Goal: Information Seeking & Learning: Check status

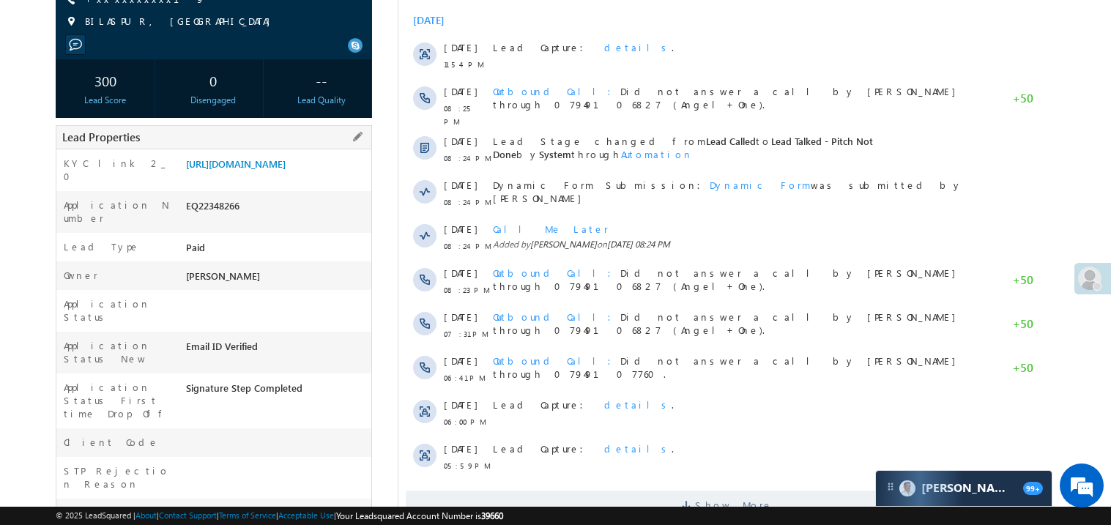
scroll to position [204, 0]
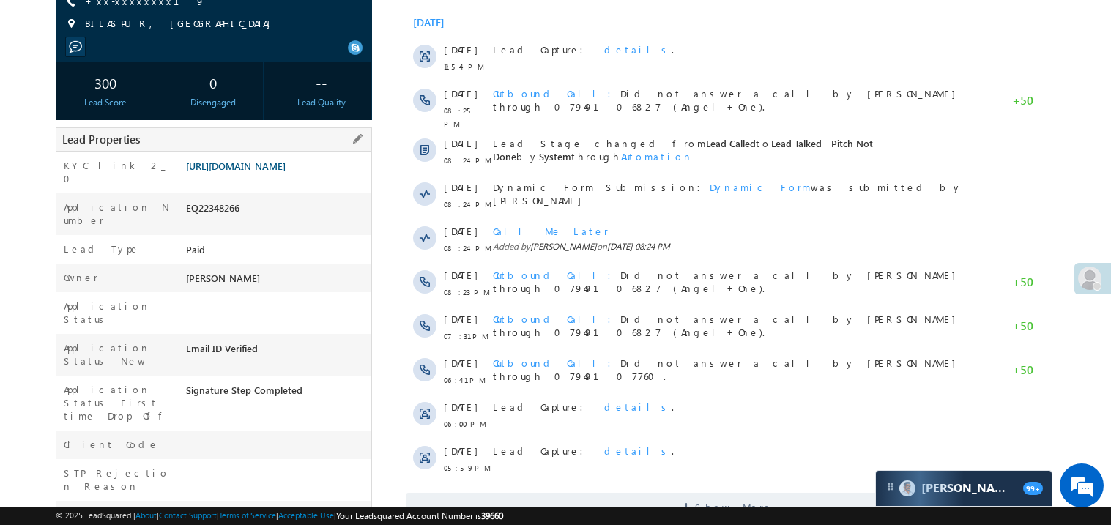
click at [267, 172] on link "https://angelbroking1-pk3em7sa.customui-test.leadsquared.com?leadId=2a83de32-83…" at bounding box center [236, 166] width 100 height 12
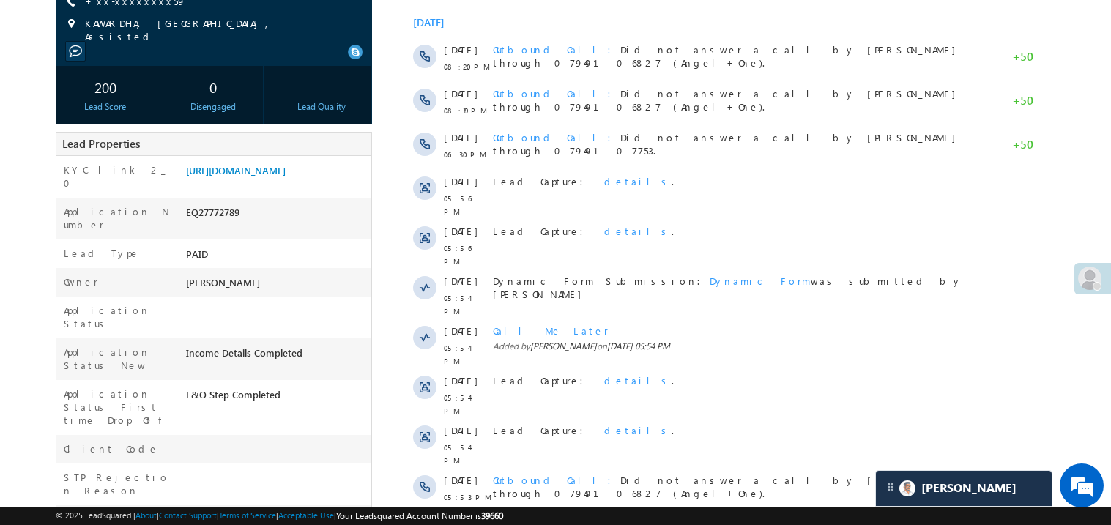
scroll to position [204, 0]
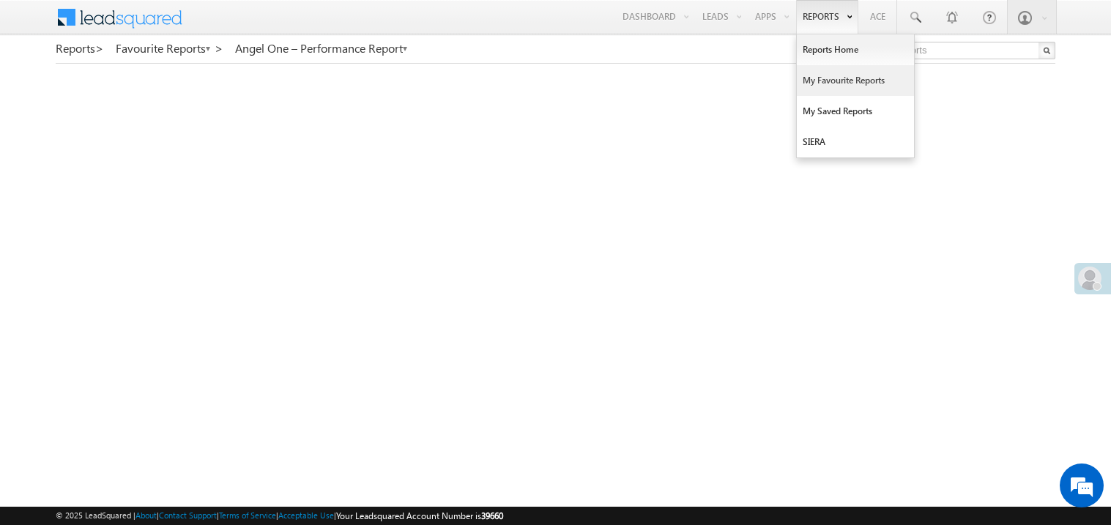
click at [818, 80] on link "My Favourite Reports" at bounding box center [855, 80] width 117 height 31
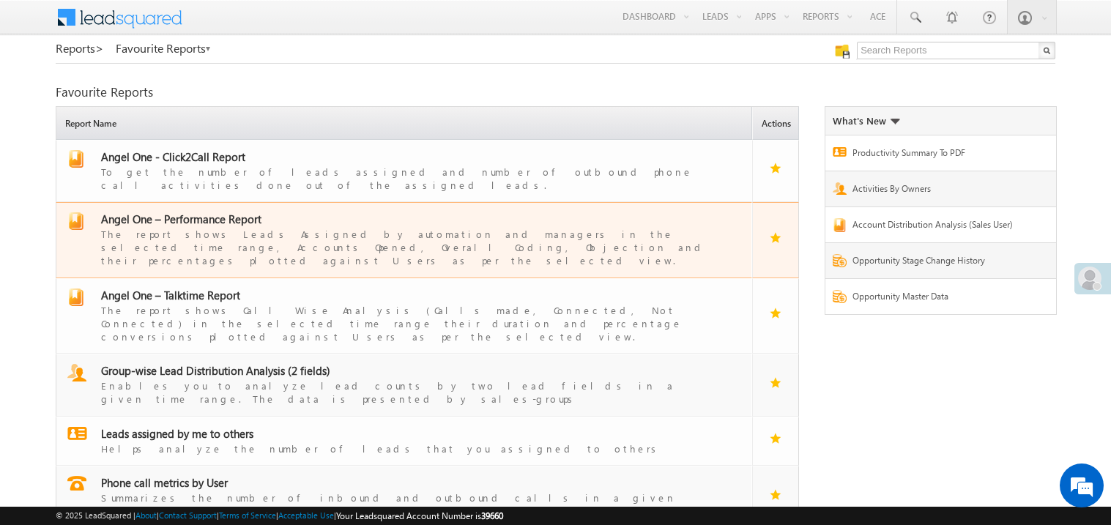
click at [220, 212] on span "Angel One – Performance Report" at bounding box center [181, 219] width 160 height 15
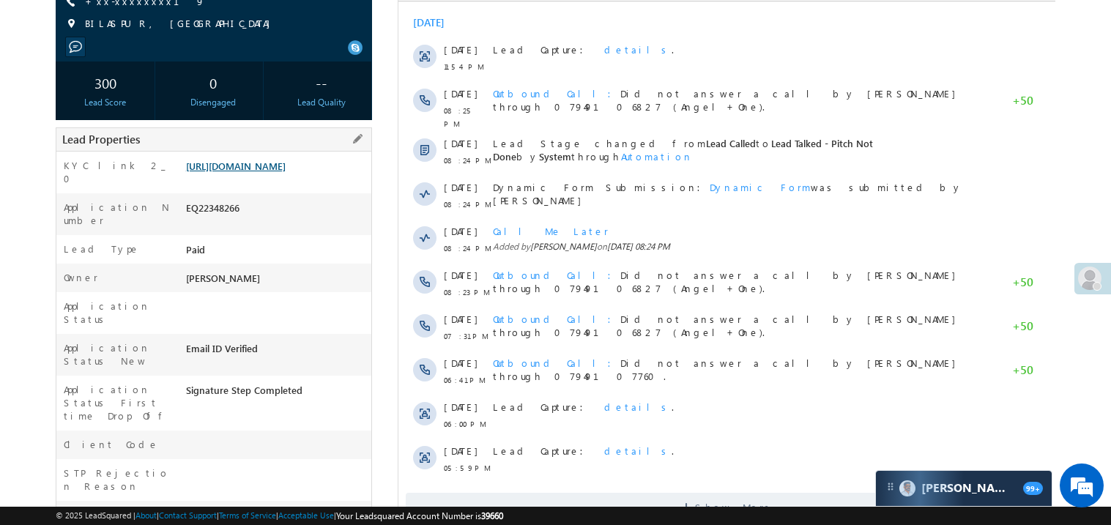
click at [268, 172] on link "https://angelbroking1-pk3em7sa.customui-test.leadsquared.com?leadId=2a83de32-83…" at bounding box center [236, 166] width 100 height 12
click at [275, 172] on link "https://angelbroking1-pk3em7sa.customui-test.leadsquared.com?leadId=2a83de32-83…" at bounding box center [236, 166] width 100 height 12
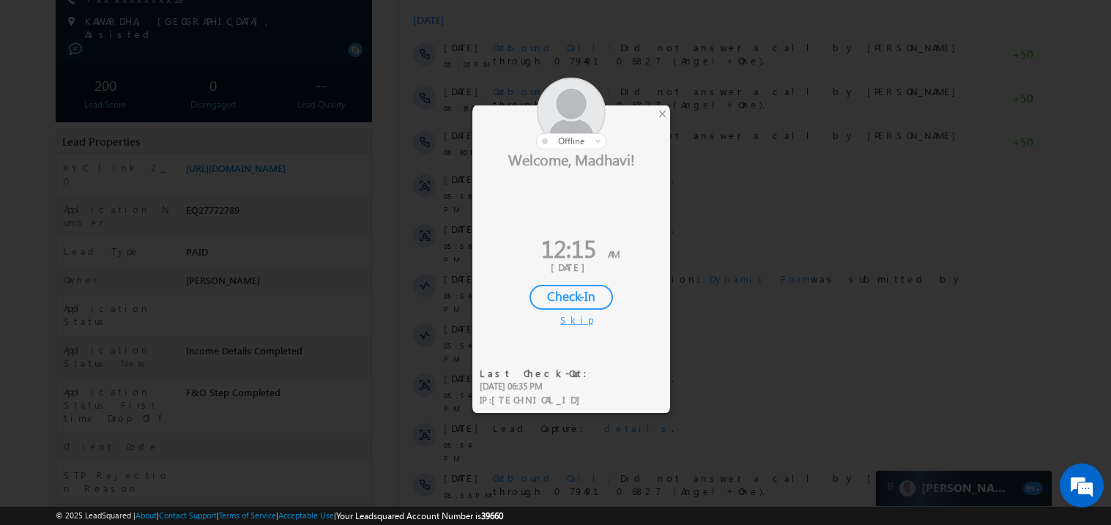
scroll to position [204, 0]
click at [661, 116] on div "×" at bounding box center [662, 113] width 15 height 16
click at [670, 114] on div at bounding box center [555, 262] width 1111 height 525
click at [657, 111] on div "×" at bounding box center [662, 113] width 15 height 16
